Goal: Book appointment/travel/reservation

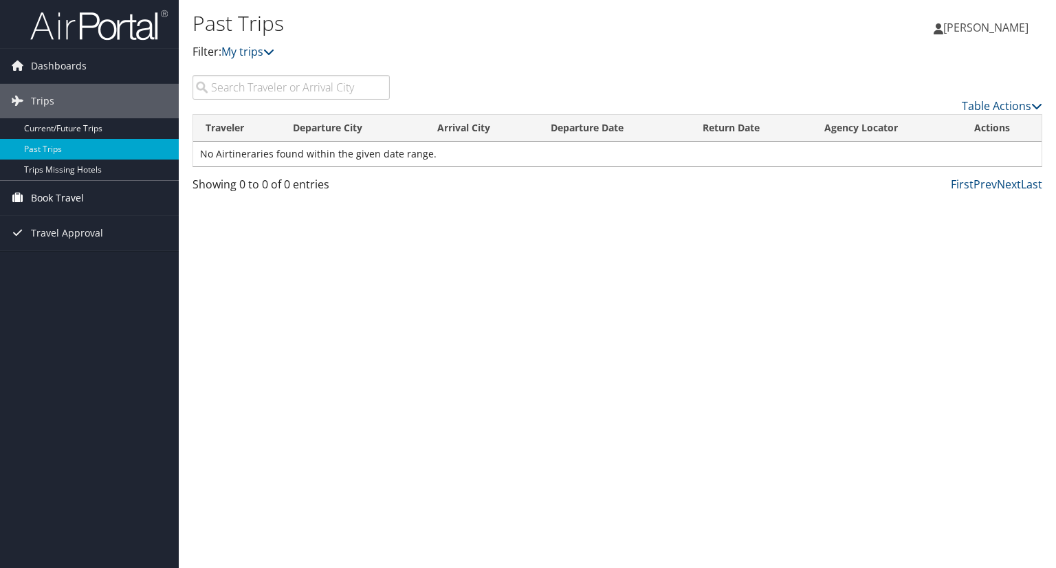
click at [103, 207] on link "Book Travel" at bounding box center [89, 198] width 179 height 34
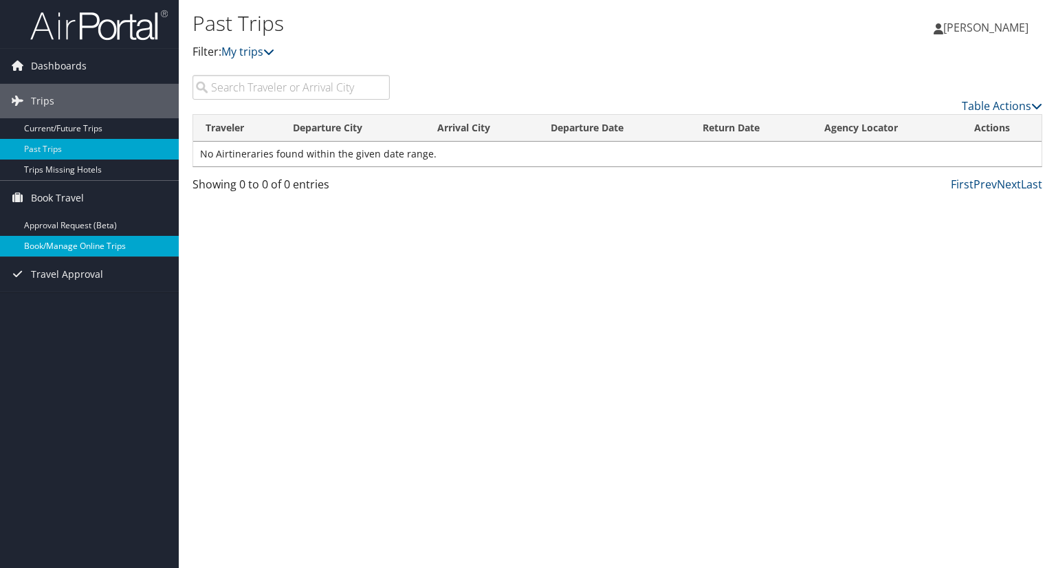
click at [102, 245] on link "Book/Manage Online Trips" at bounding box center [89, 246] width 179 height 21
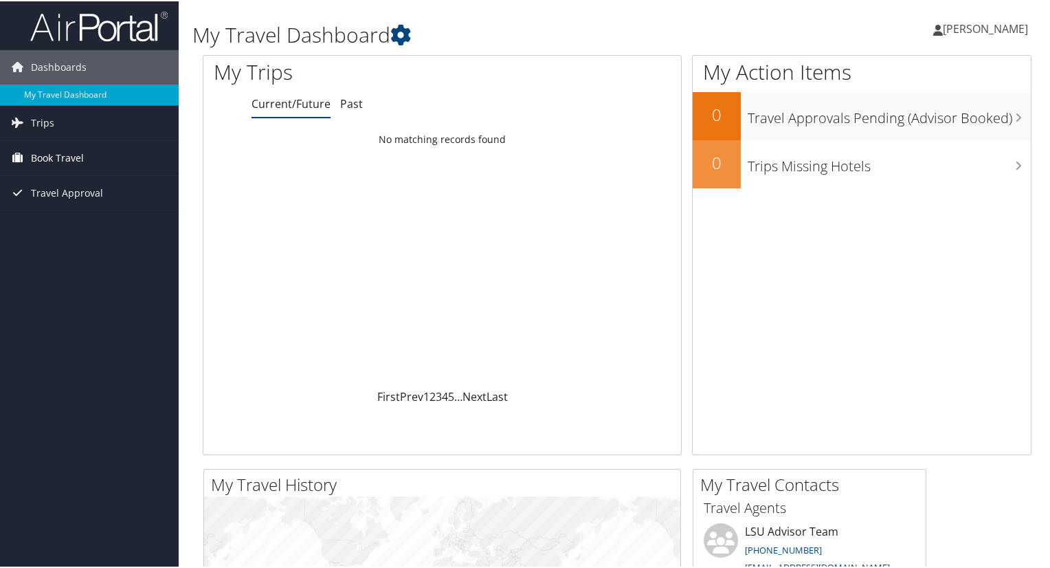
click at [109, 159] on link "Book Travel" at bounding box center [89, 157] width 179 height 34
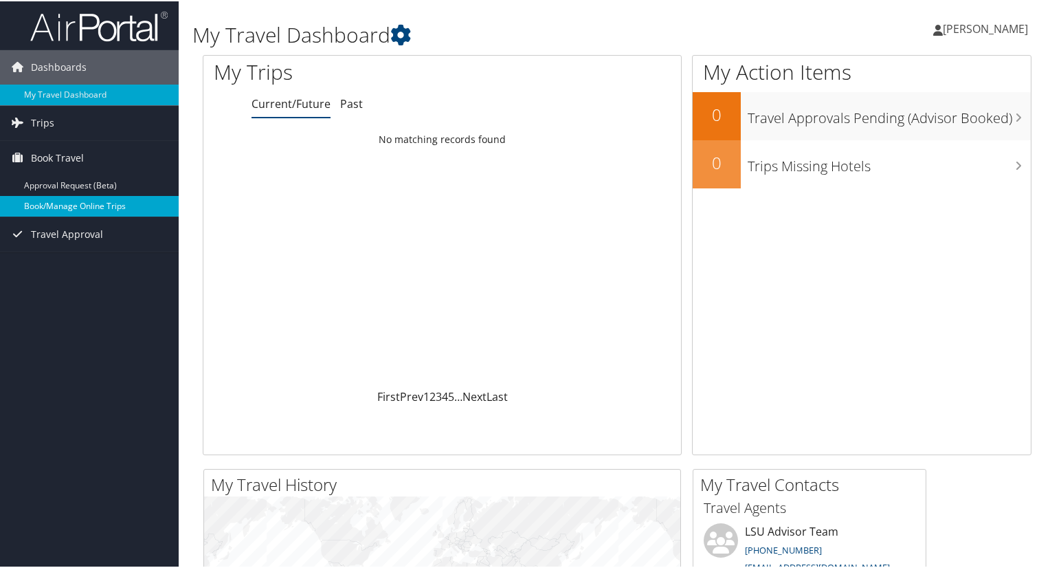
click at [103, 208] on link "Book/Manage Online Trips" at bounding box center [89, 205] width 179 height 21
